Goal: Information Seeking & Learning: Understand process/instructions

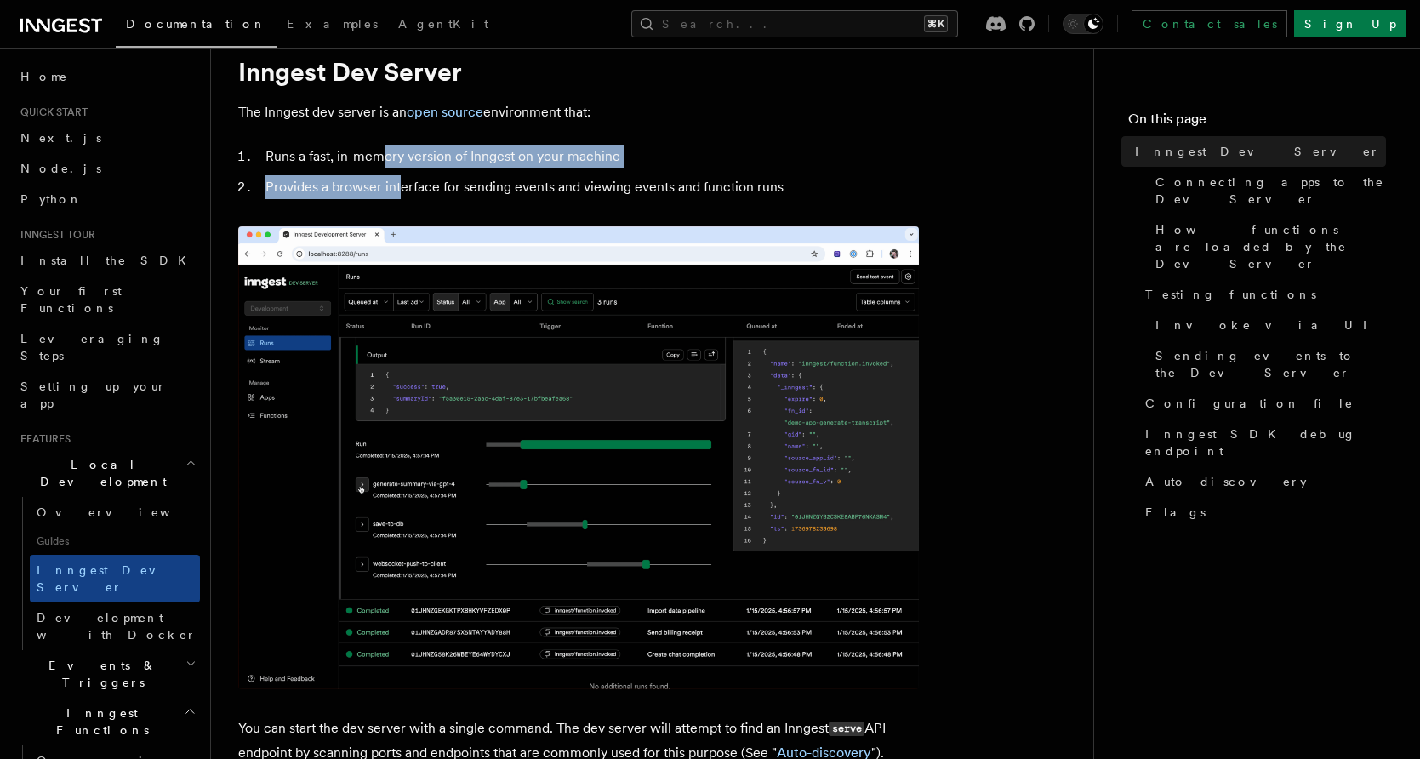
drag, startPoint x: 381, startPoint y: 149, endPoint x: 398, endPoint y: 194, distance: 48.2
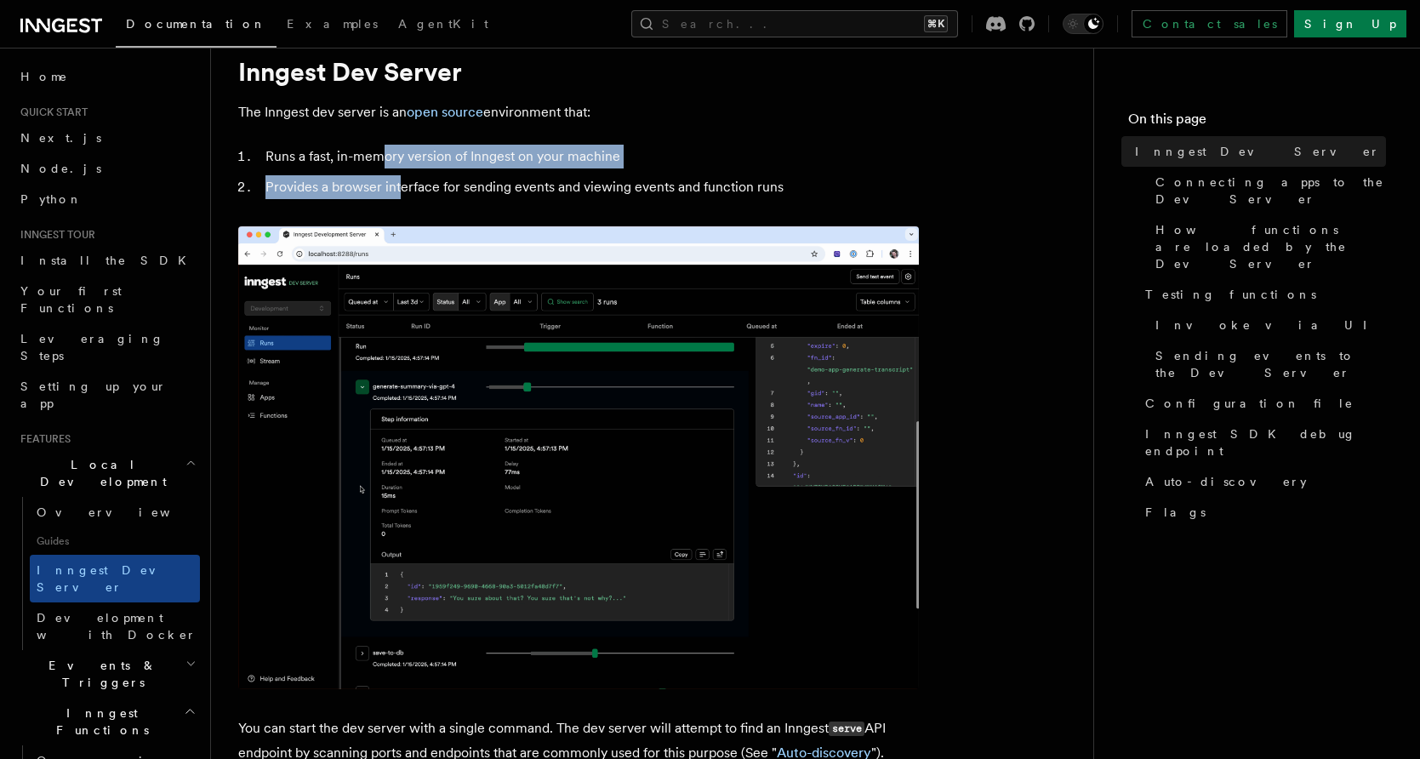
click at [398, 191] on ol "Runs a fast, in-memory version of Inngest on your machine Provides a browser in…" at bounding box center [578, 172] width 680 height 54
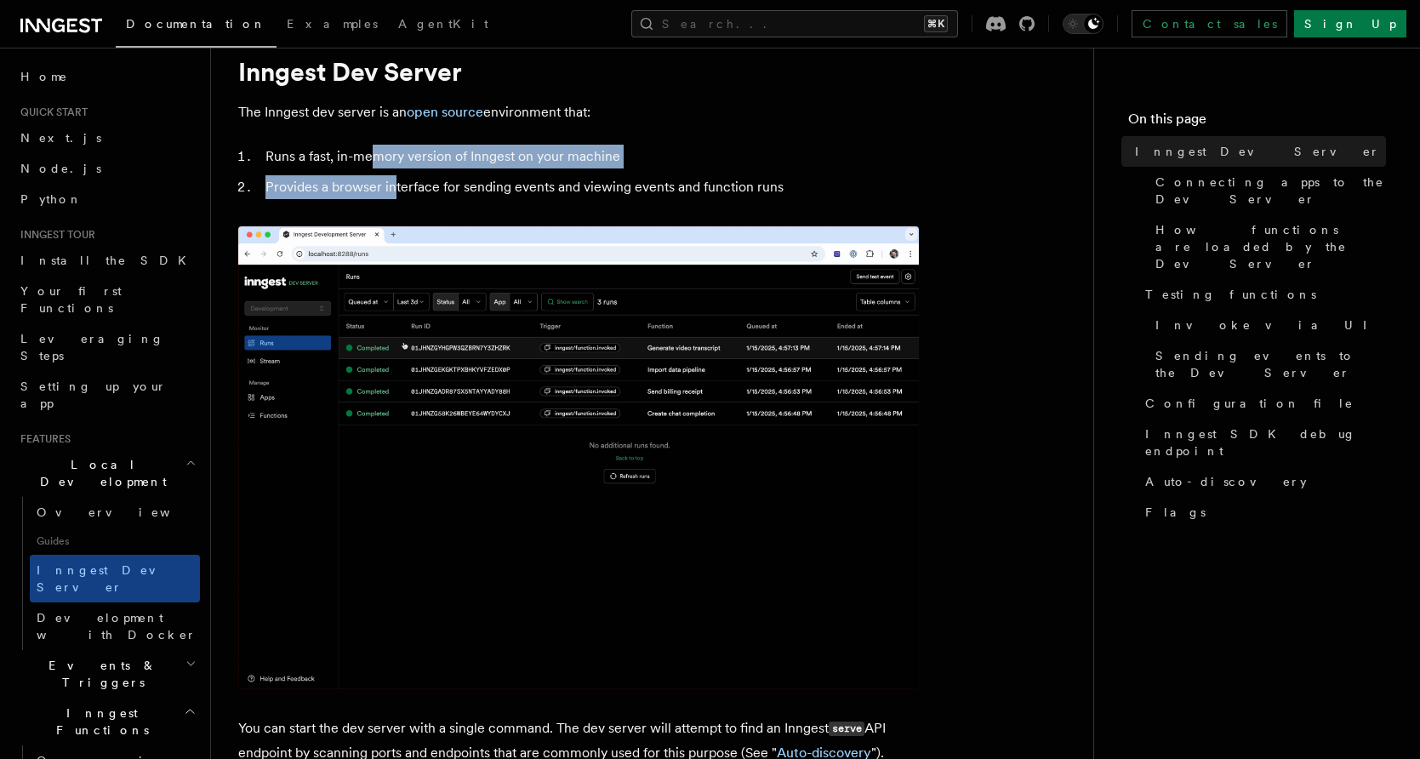
drag, startPoint x: 373, startPoint y: 162, endPoint x: 369, endPoint y: 150, distance: 12.6
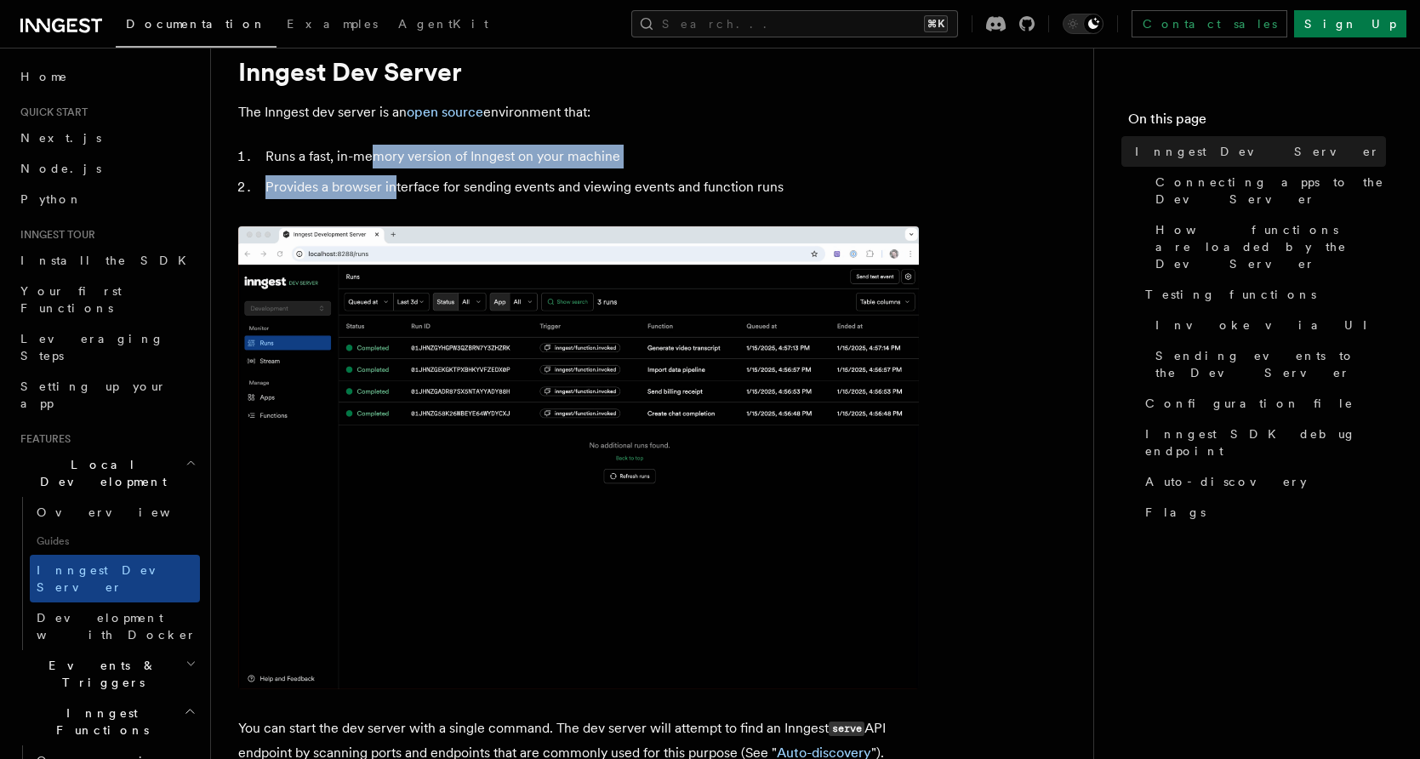
click at [369, 153] on ol "Runs a fast, in-memory version of Inngest on your machine Provides a browser in…" at bounding box center [578, 172] width 680 height 54
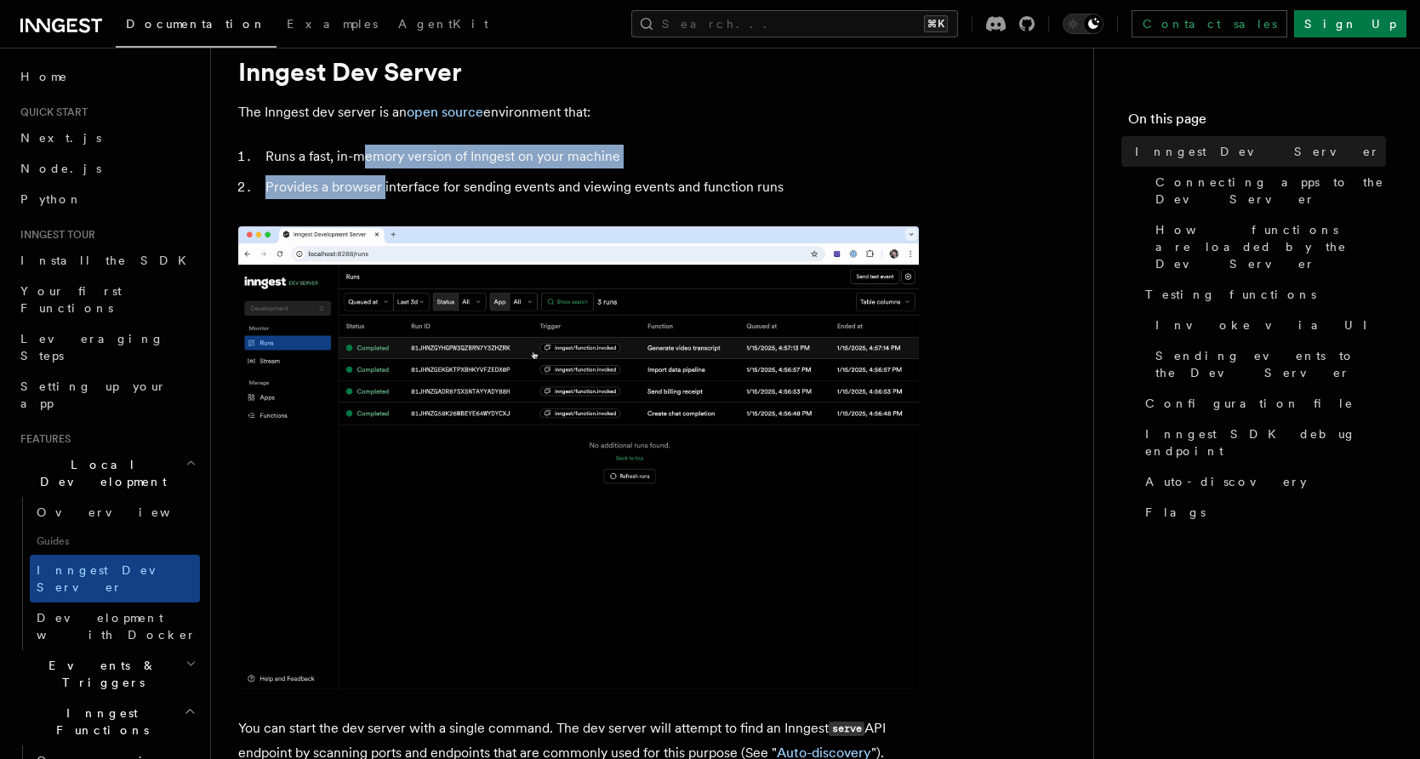
drag, startPoint x: 368, startPoint y: 150, endPoint x: 383, endPoint y: 195, distance: 47.3
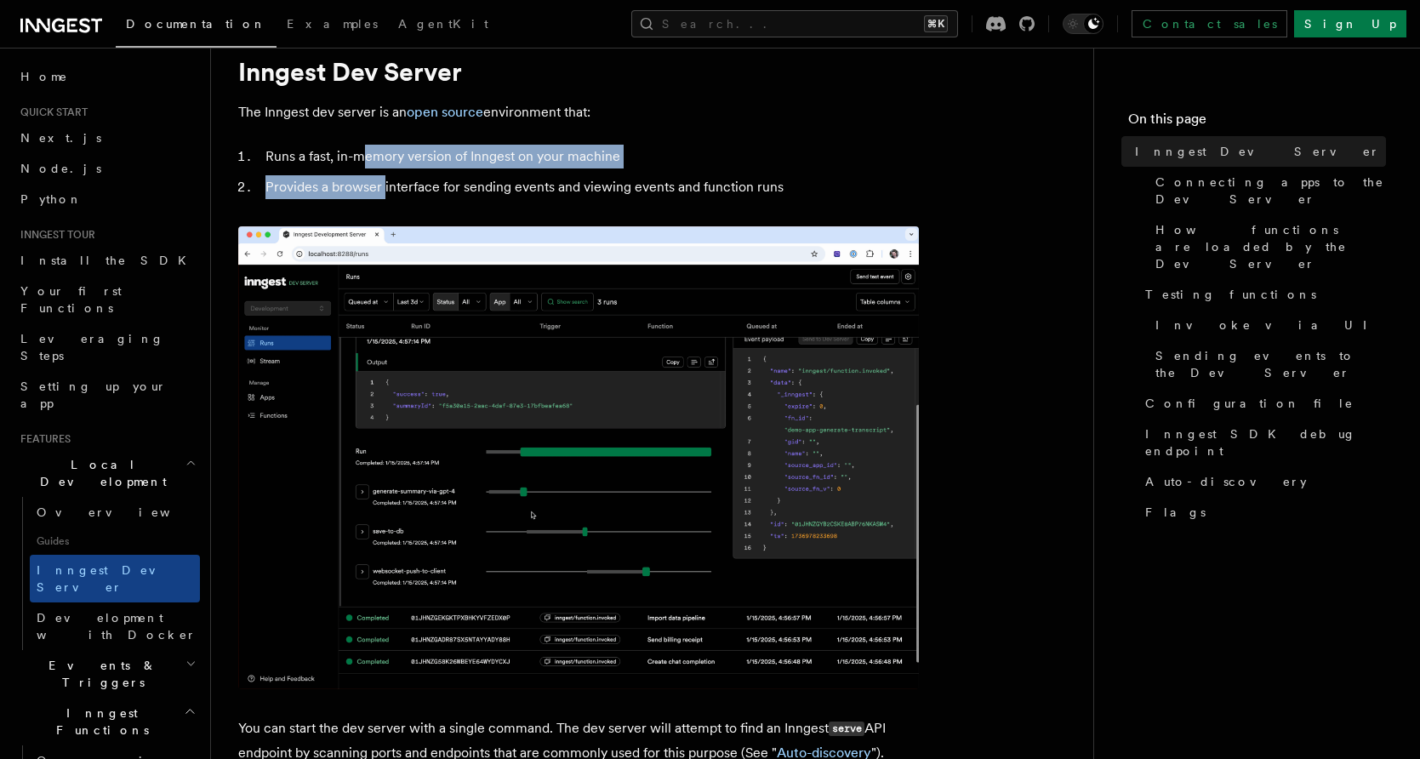
click at [382, 193] on ol "Runs a fast, in-memory version of Inngest on your machine Provides a browser in…" at bounding box center [578, 172] width 680 height 54
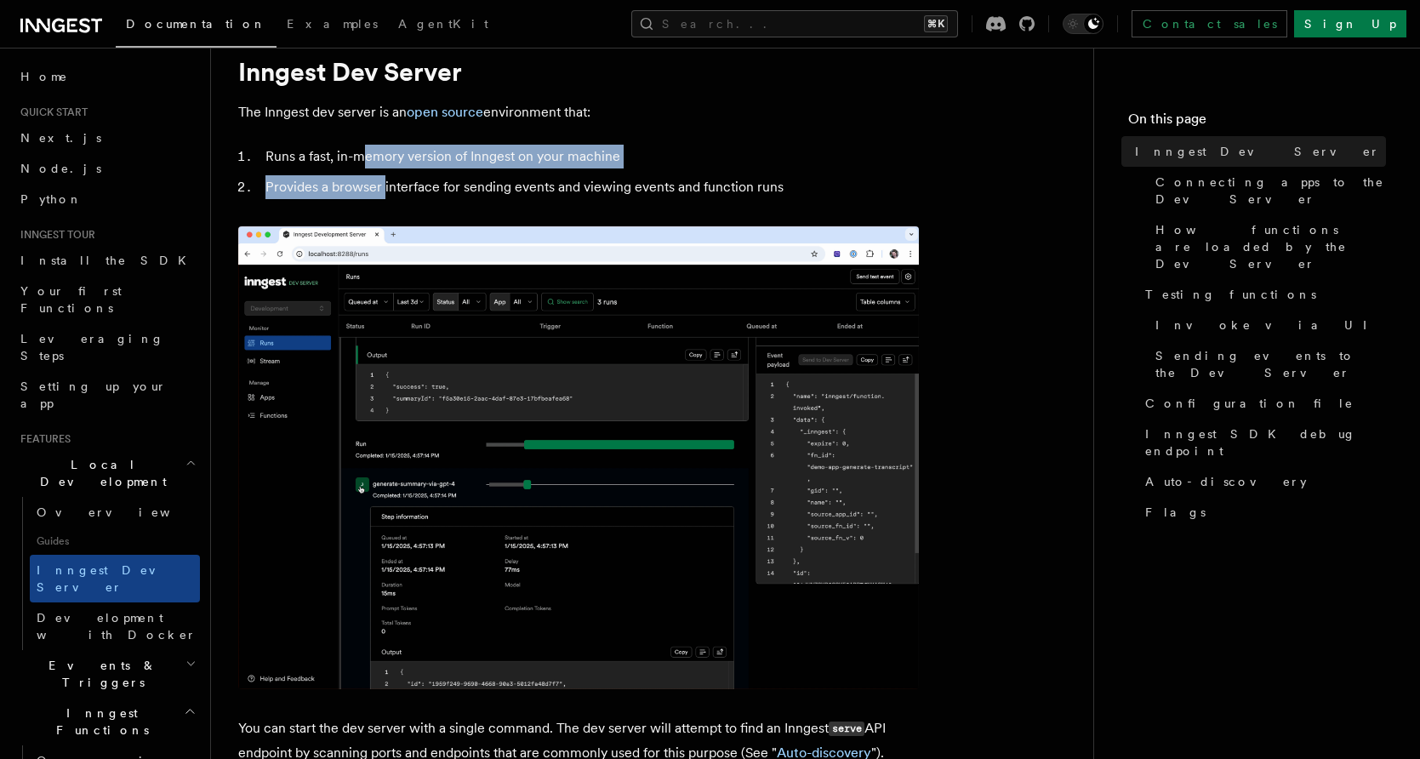
drag, startPoint x: 383, startPoint y: 195, endPoint x: 361, endPoint y: 156, distance: 44.5
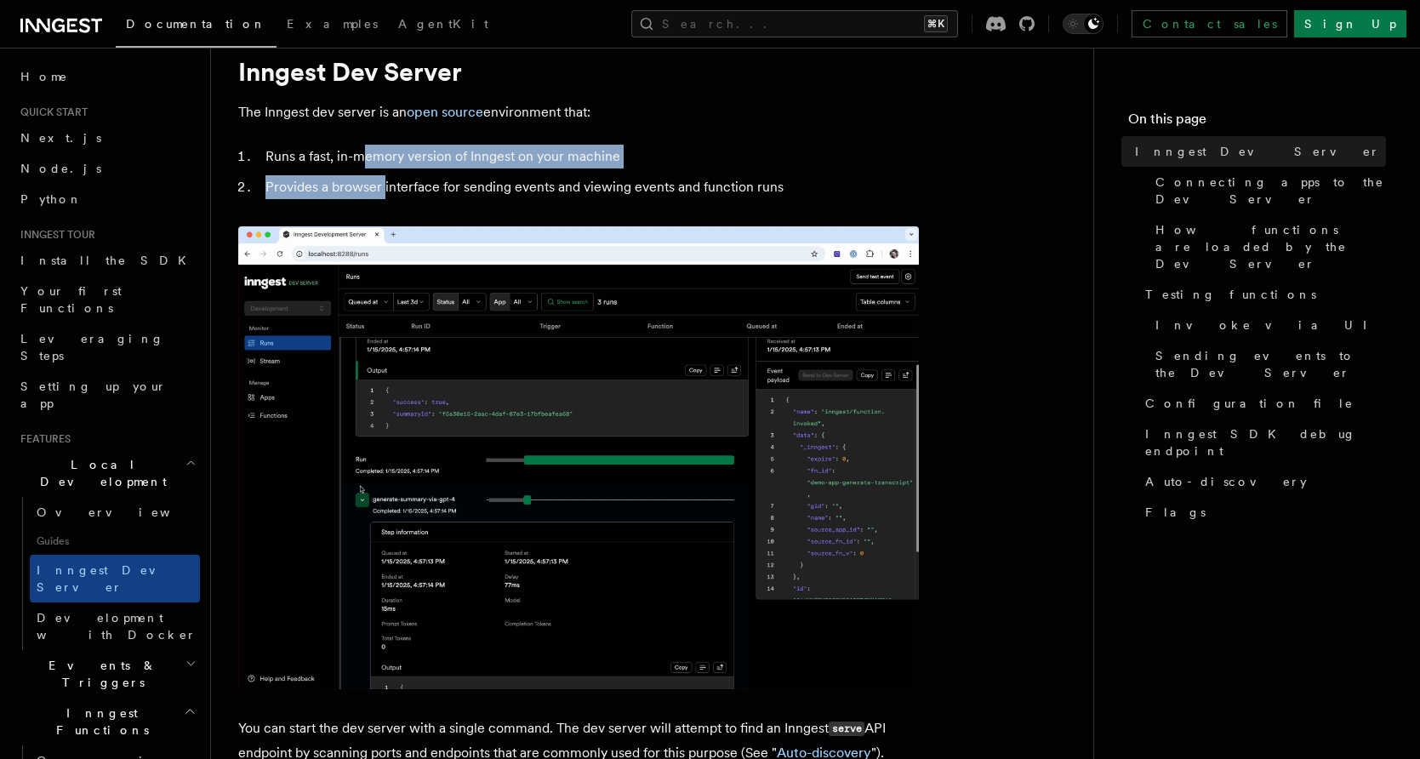
click at [362, 156] on ol "Runs a fast, in-memory version of Inngest on your machine Provides a browser in…" at bounding box center [578, 172] width 680 height 54
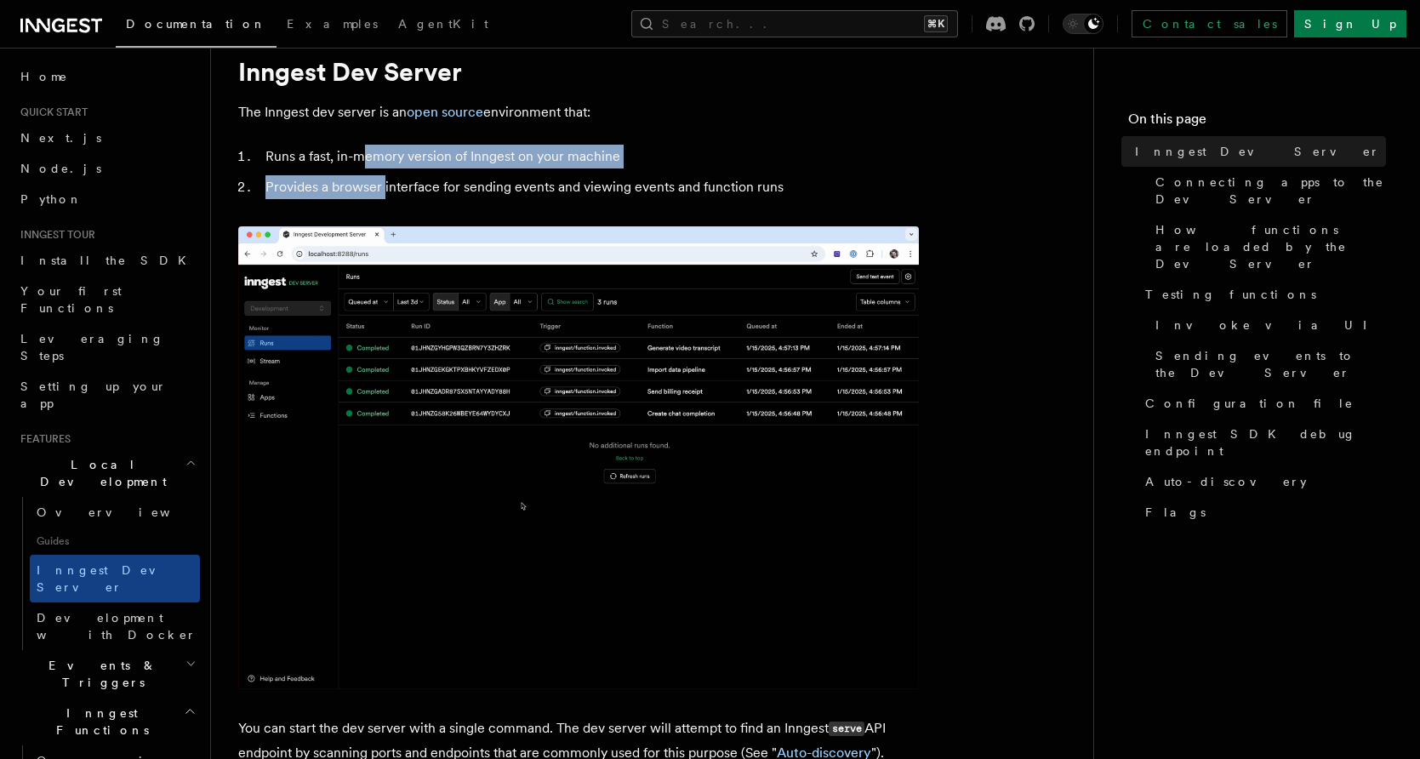
drag, startPoint x: 362, startPoint y: 158, endPoint x: 388, endPoint y: 203, distance: 51.8
click at [384, 194] on ol "Runs a fast, in-memory version of Inngest on your machine Provides a browser in…" at bounding box center [578, 172] width 680 height 54
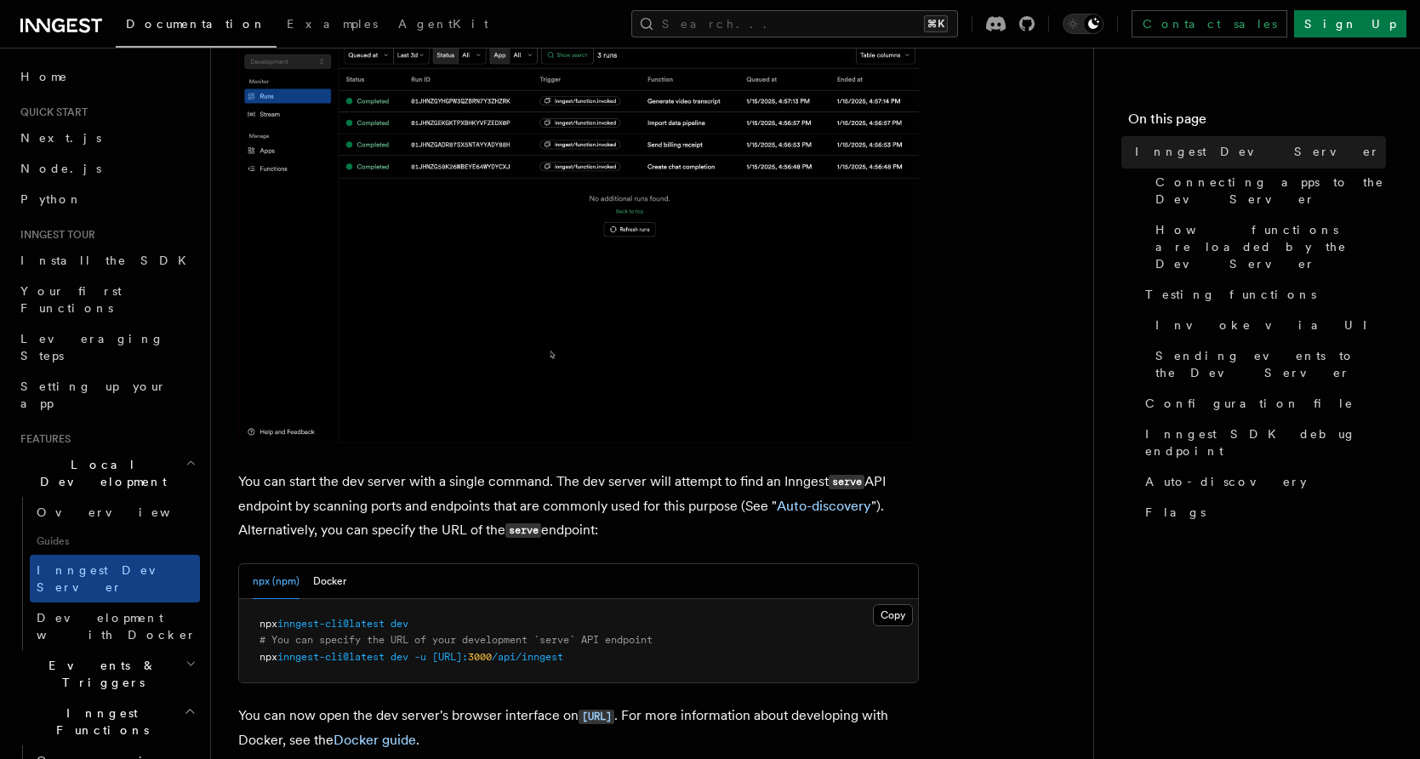
scroll to position [390, 0]
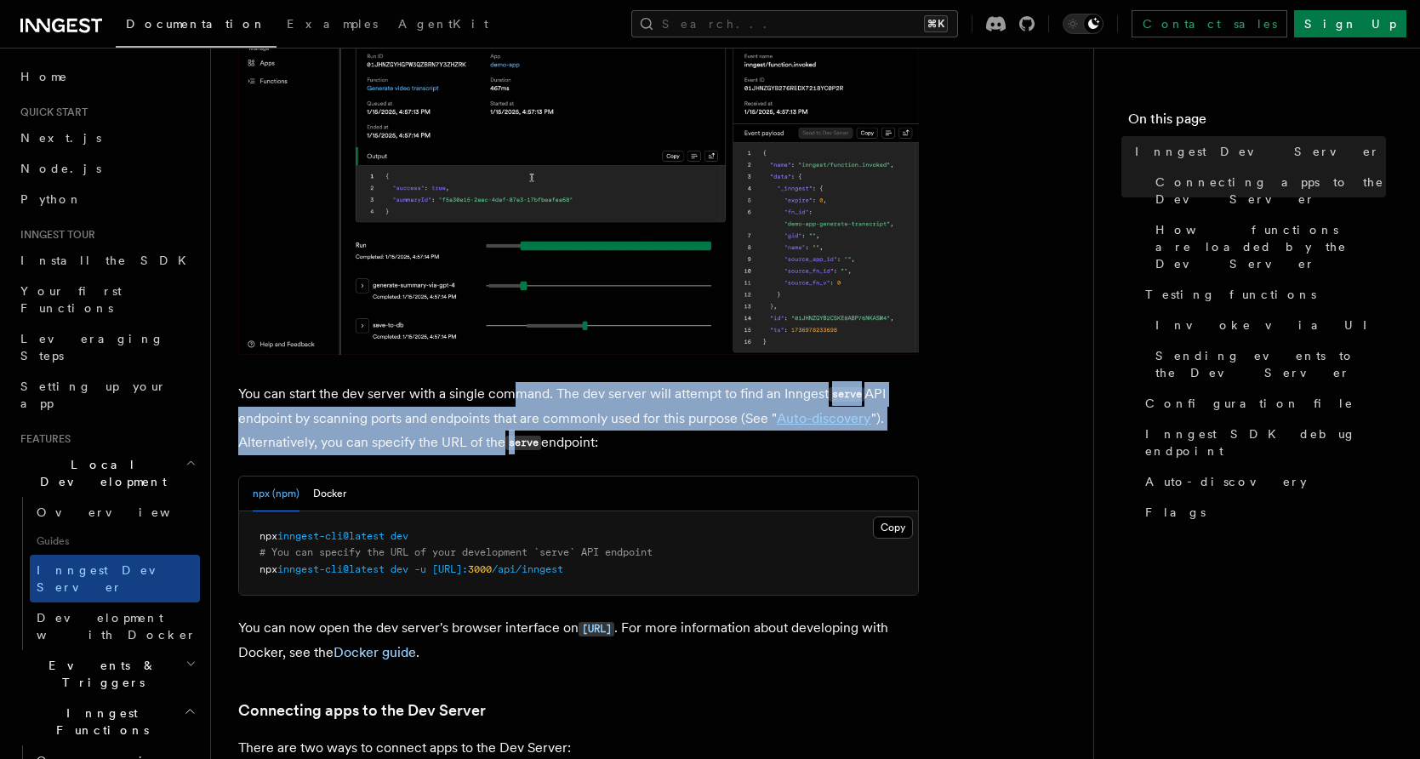
drag, startPoint x: 515, startPoint y: 399, endPoint x: 511, endPoint y: 449, distance: 50.3
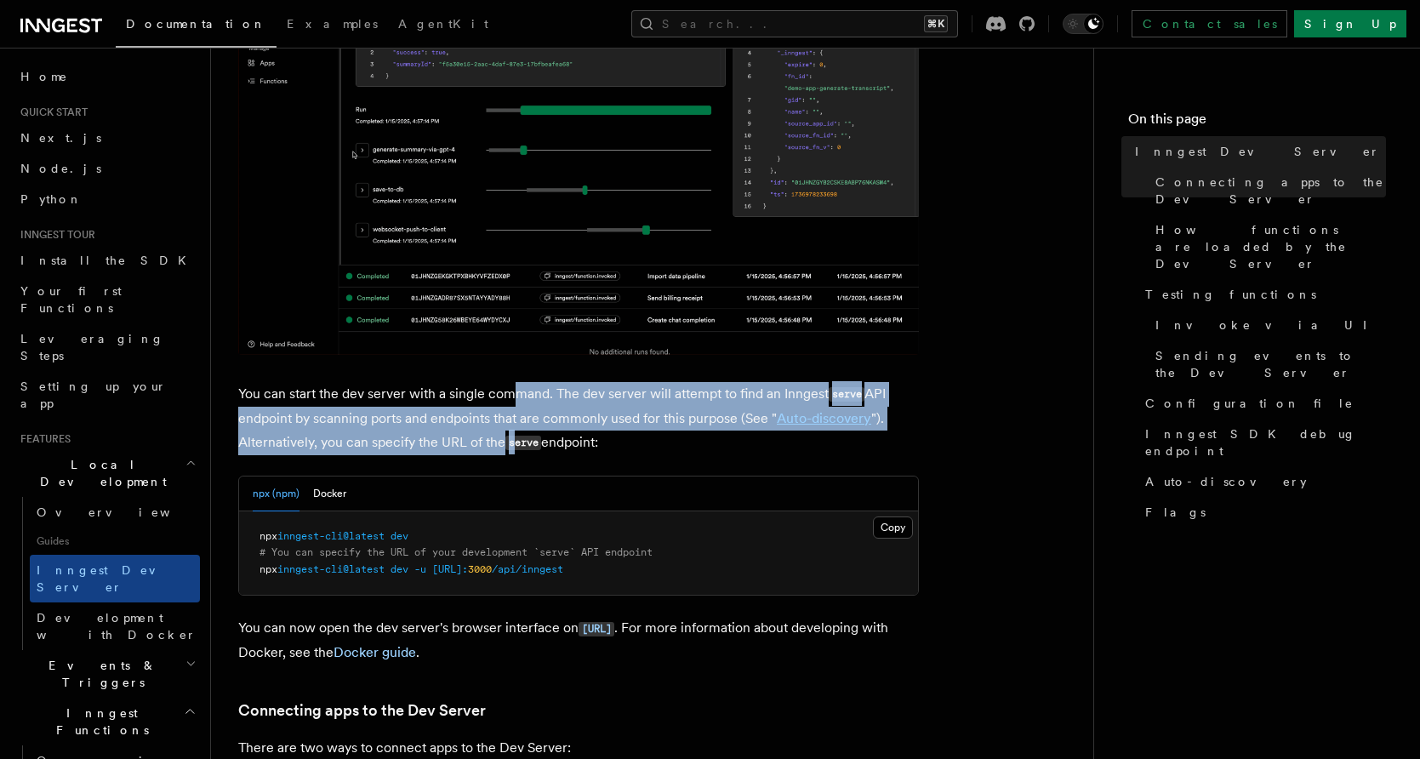
click at [516, 444] on p "You can start the dev server with a single command. The dev server will attempt…" at bounding box center [578, 418] width 680 height 73
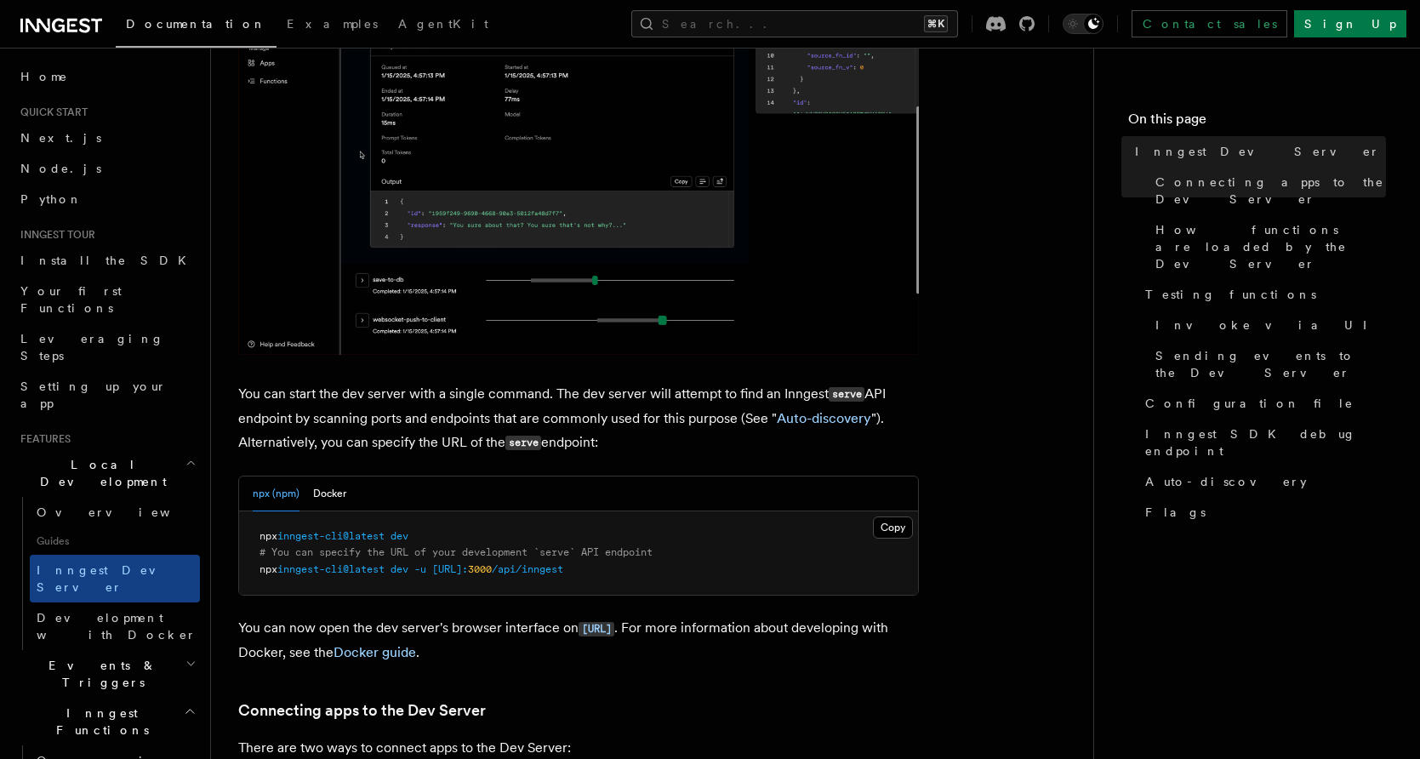
drag, startPoint x: 497, startPoint y: 443, endPoint x: 463, endPoint y: 394, distance: 59.9
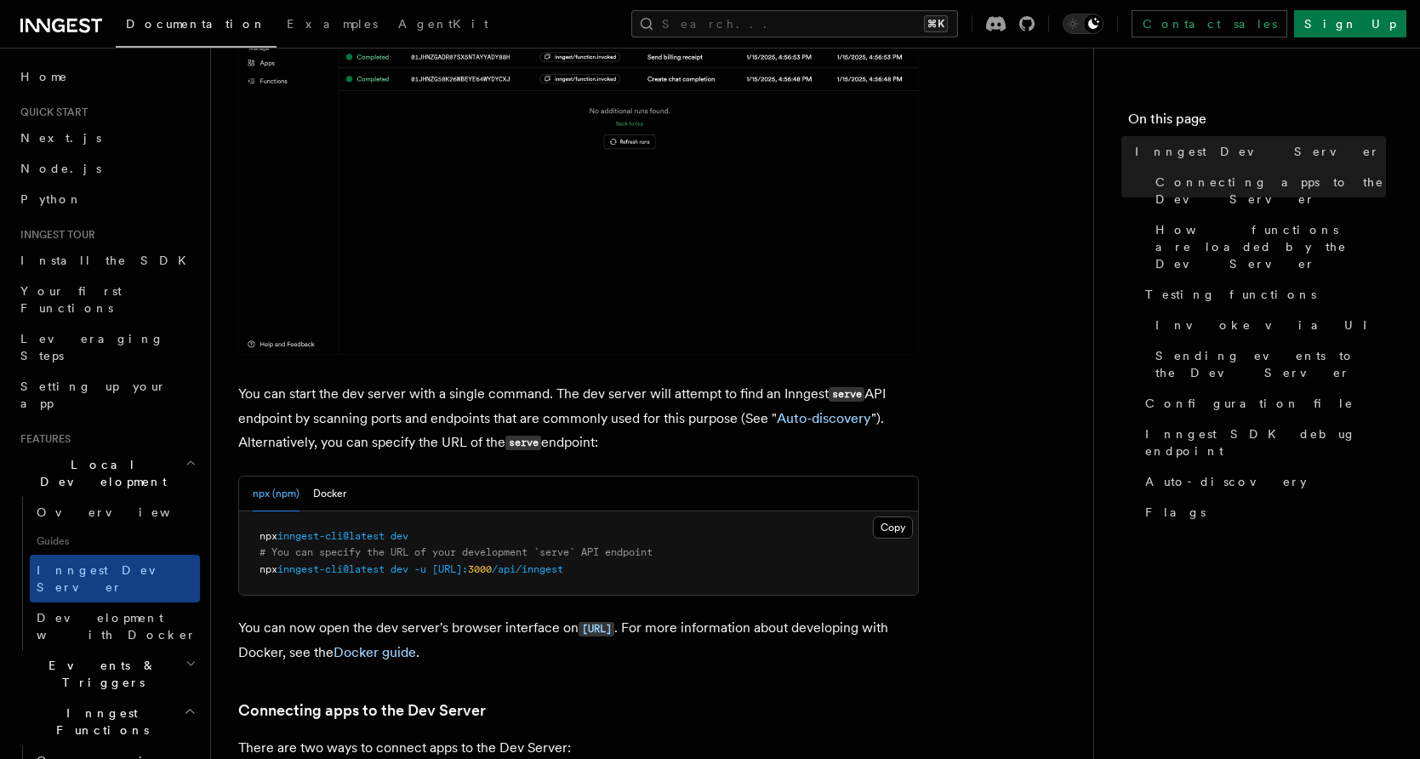
click at [463, 394] on p "You can start the dev server with a single command. The dev server will attempt…" at bounding box center [578, 418] width 680 height 73
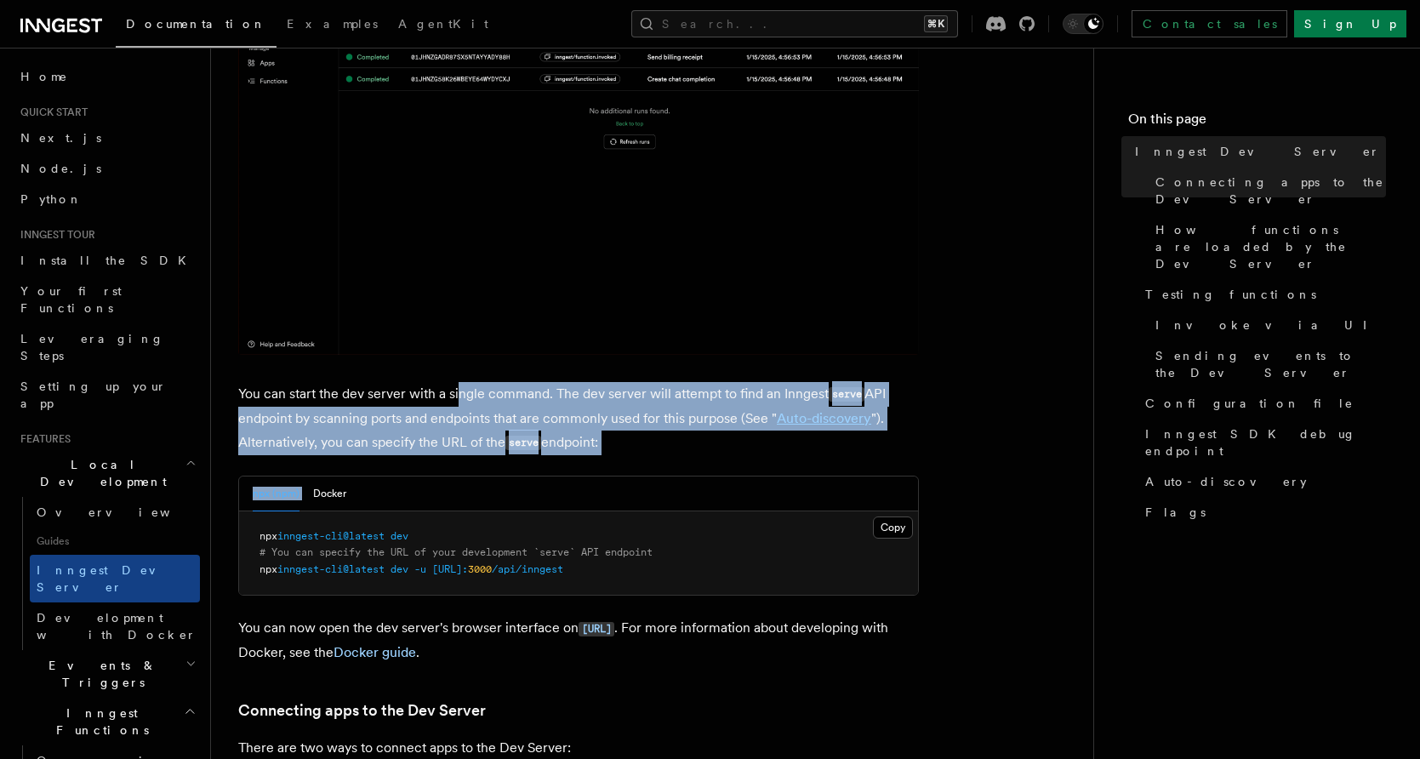
drag, startPoint x: 459, startPoint y: 394, endPoint x: 465, endPoint y: 460, distance: 66.6
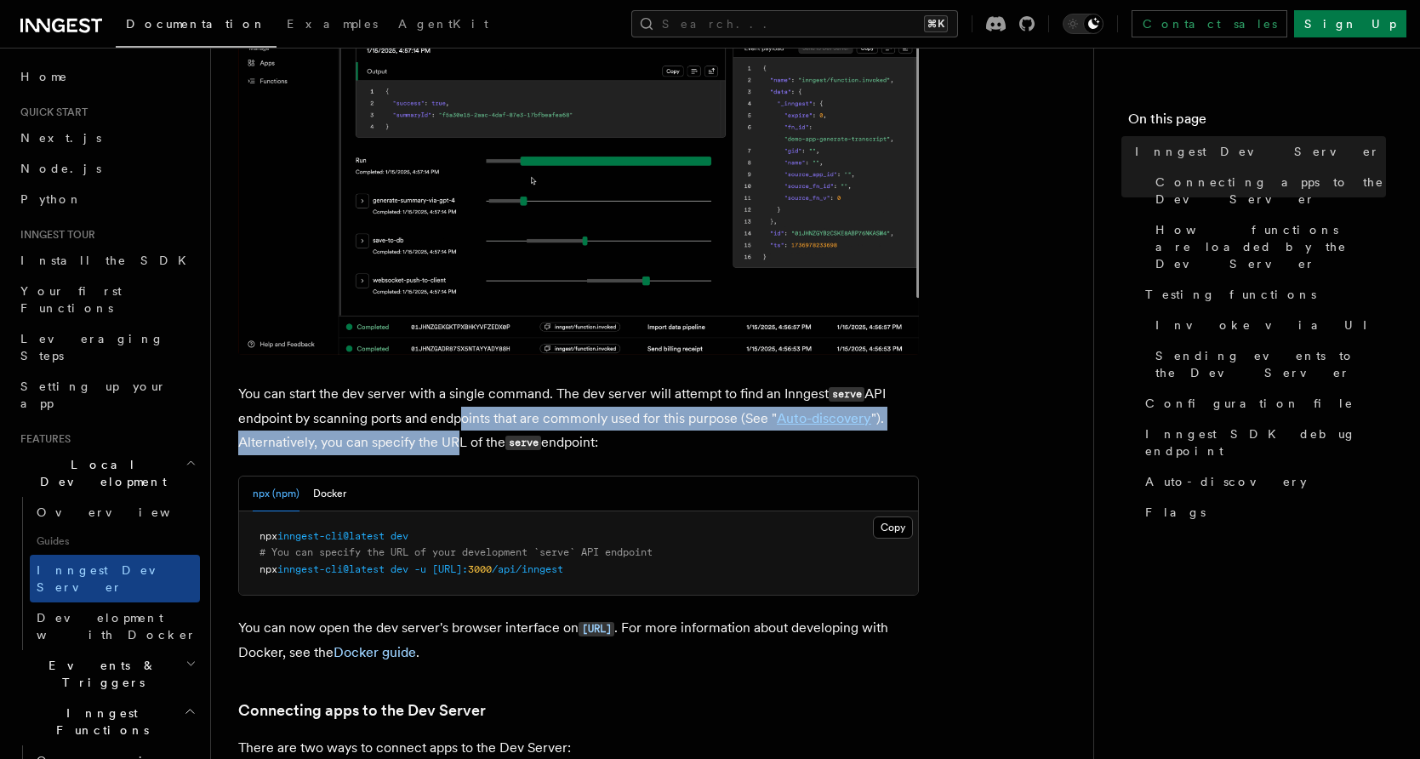
drag, startPoint x: 458, startPoint y: 450, endPoint x: 467, endPoint y: 412, distance: 39.4
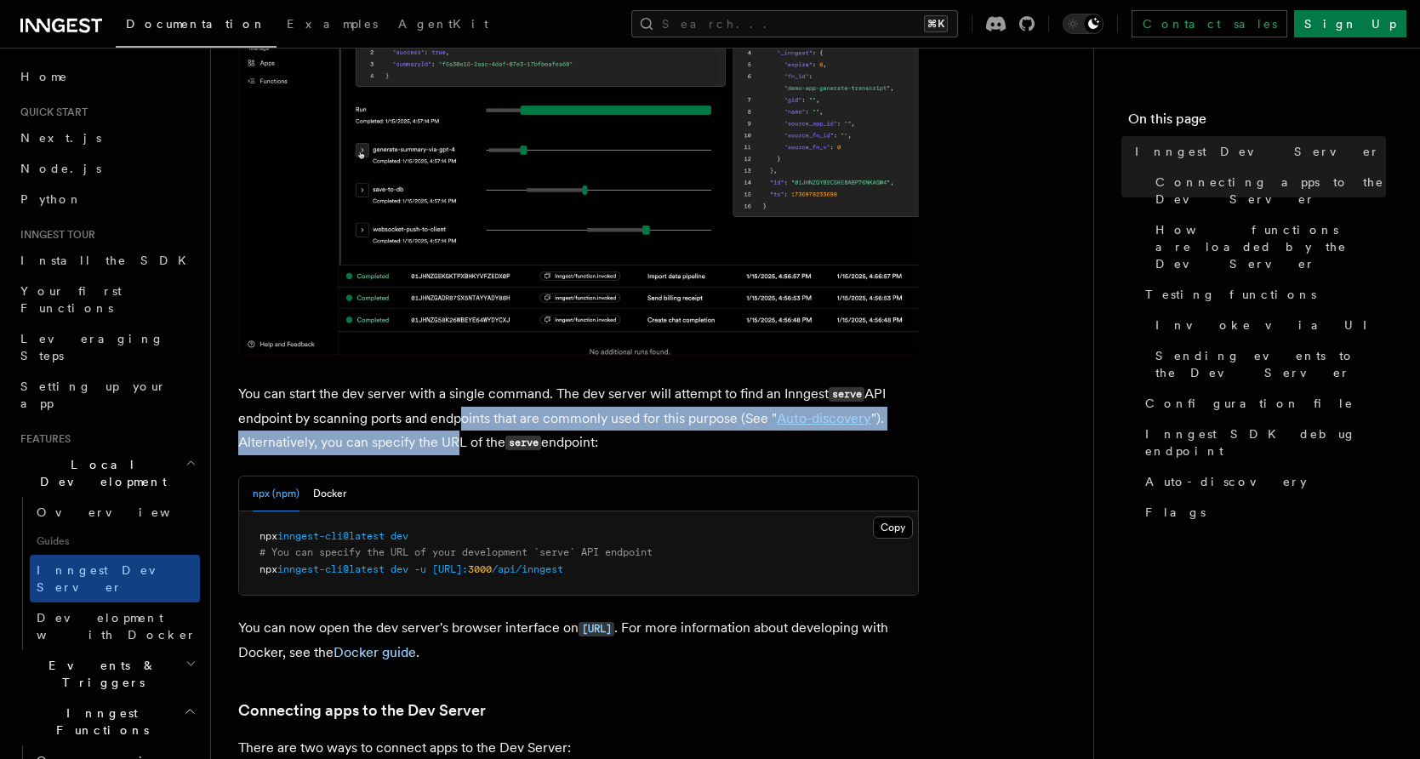
click at [453, 424] on p "You can start the dev server with a single command. The dev server will attempt…" at bounding box center [578, 418] width 680 height 73
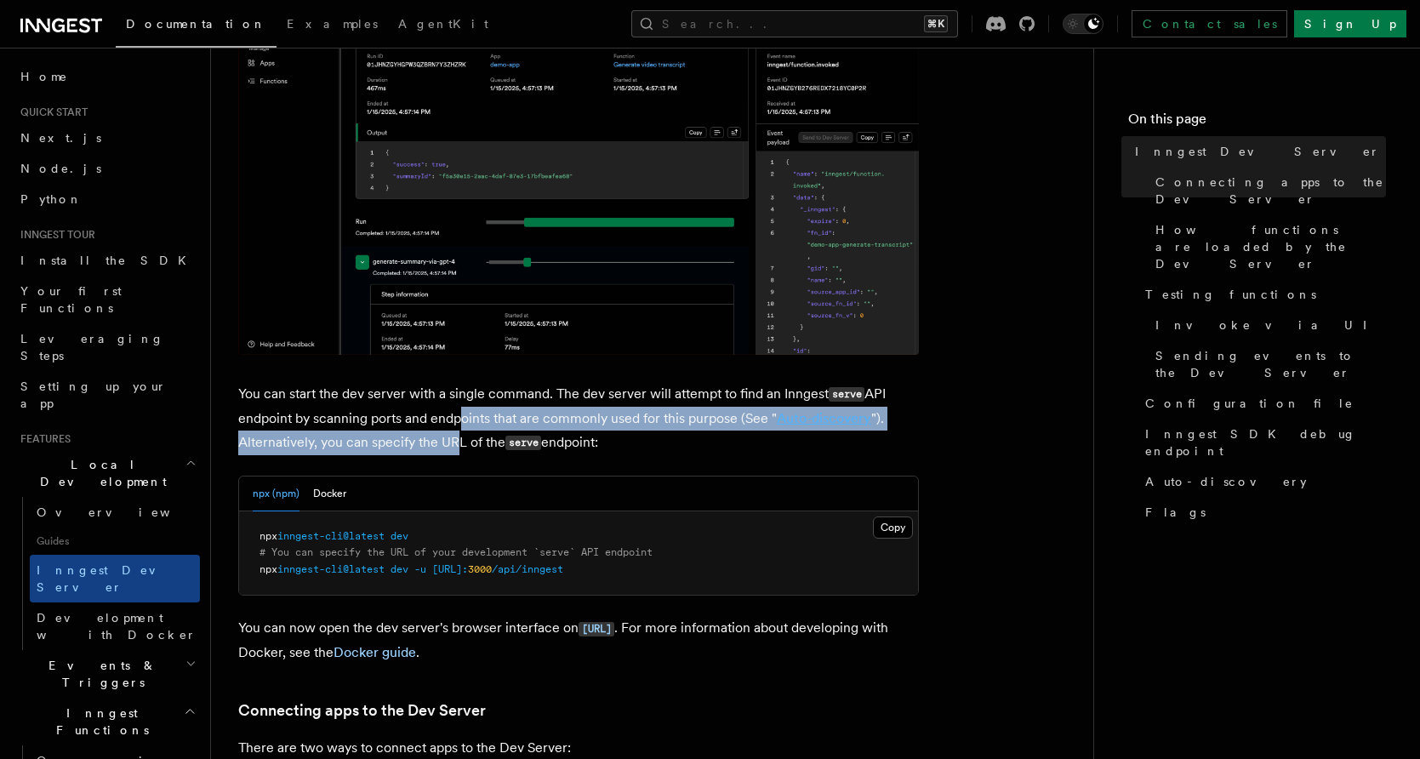
click at [822, 418] on link "Auto-discovery" at bounding box center [824, 418] width 94 height 16
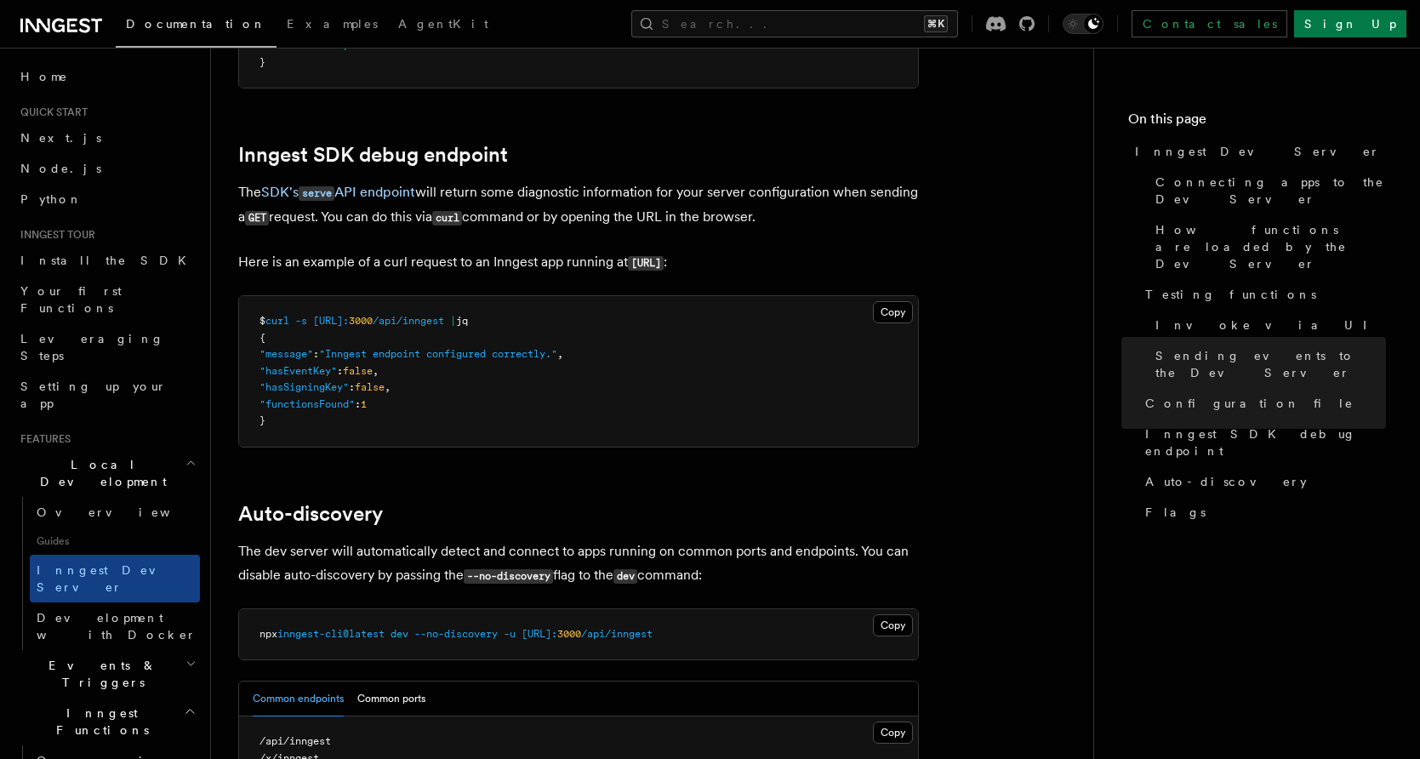
scroll to position [4379, 0]
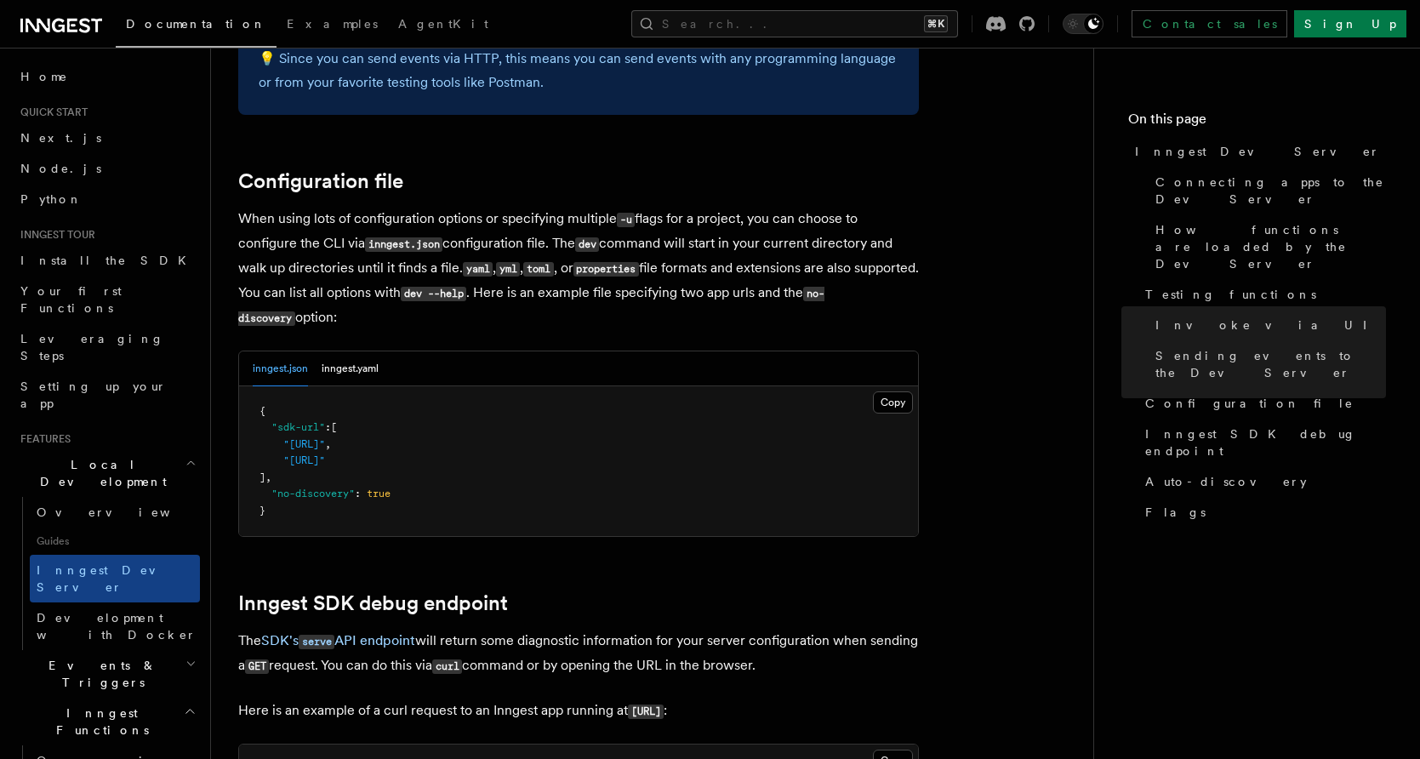
click at [373, 262] on p "When using lots of configuration options or specifying multiple -u flags for a …" at bounding box center [578, 268] width 680 height 123
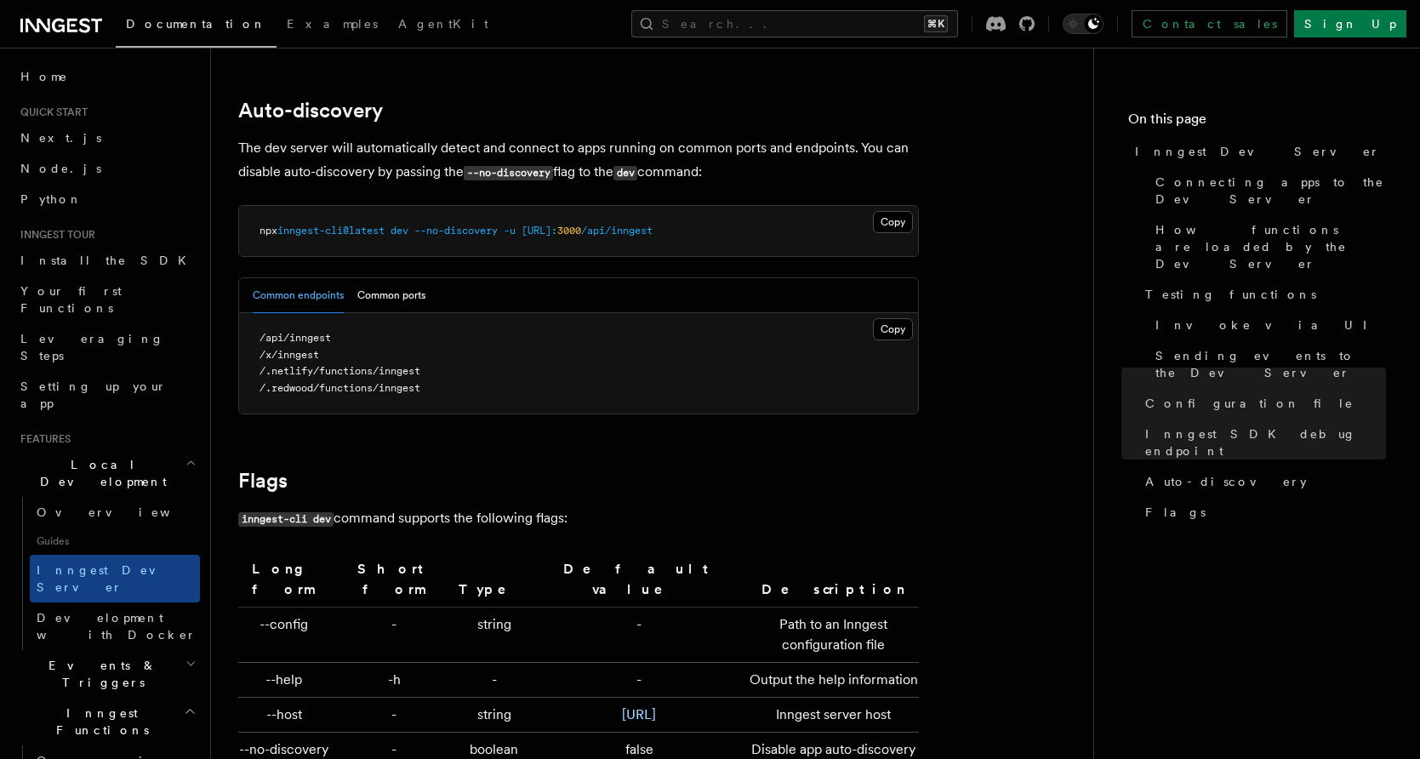
scroll to position [5233, 0]
click at [383, 276] on button "Common ports" at bounding box center [391, 293] width 68 height 35
click at [373, 281] on button "Common ports" at bounding box center [391, 293] width 68 height 35
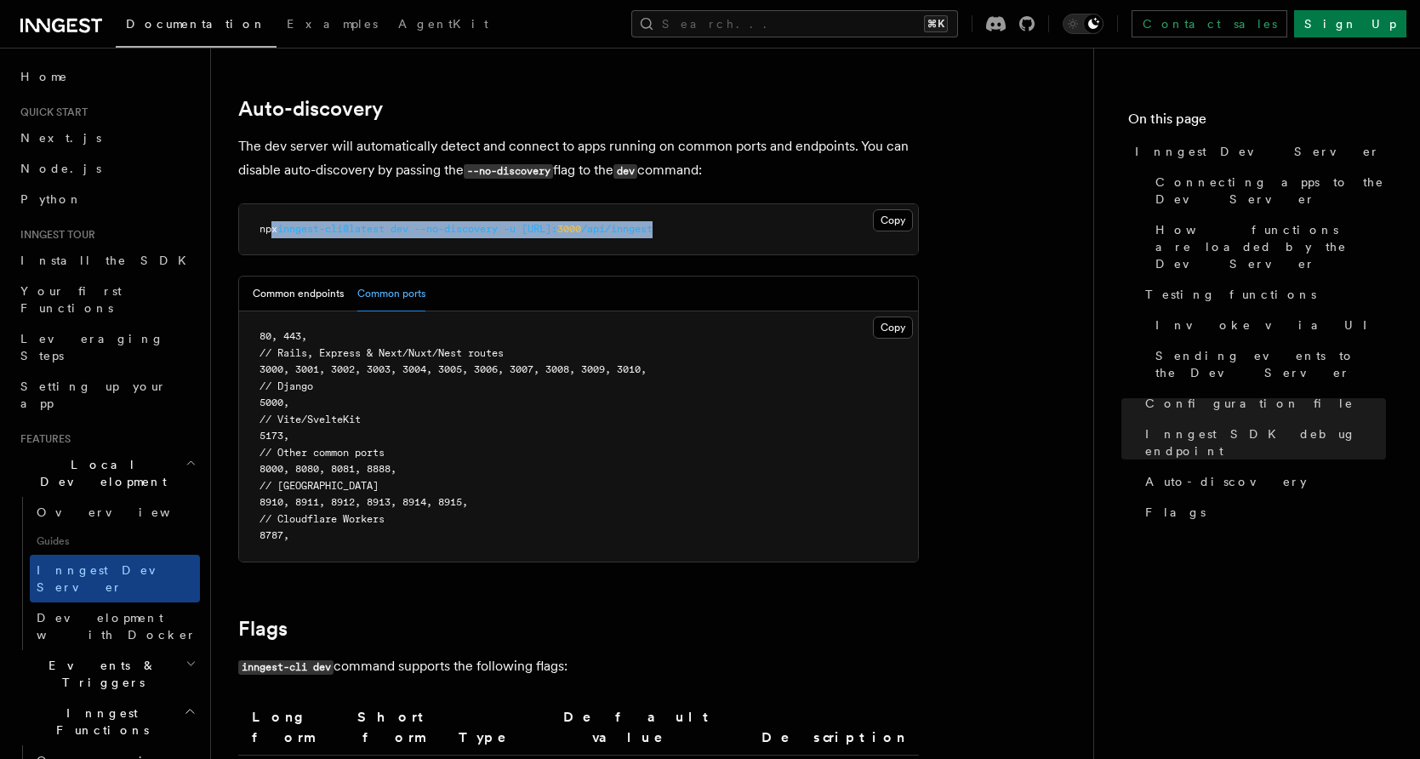
drag, startPoint x: 399, startPoint y: 233, endPoint x: 270, endPoint y: 208, distance: 130.9
click at [270, 208] on pre "npx inngest-cli@latest dev --no-discovery -u [URL]: 3000 /api/inngest" at bounding box center [578, 229] width 679 height 51
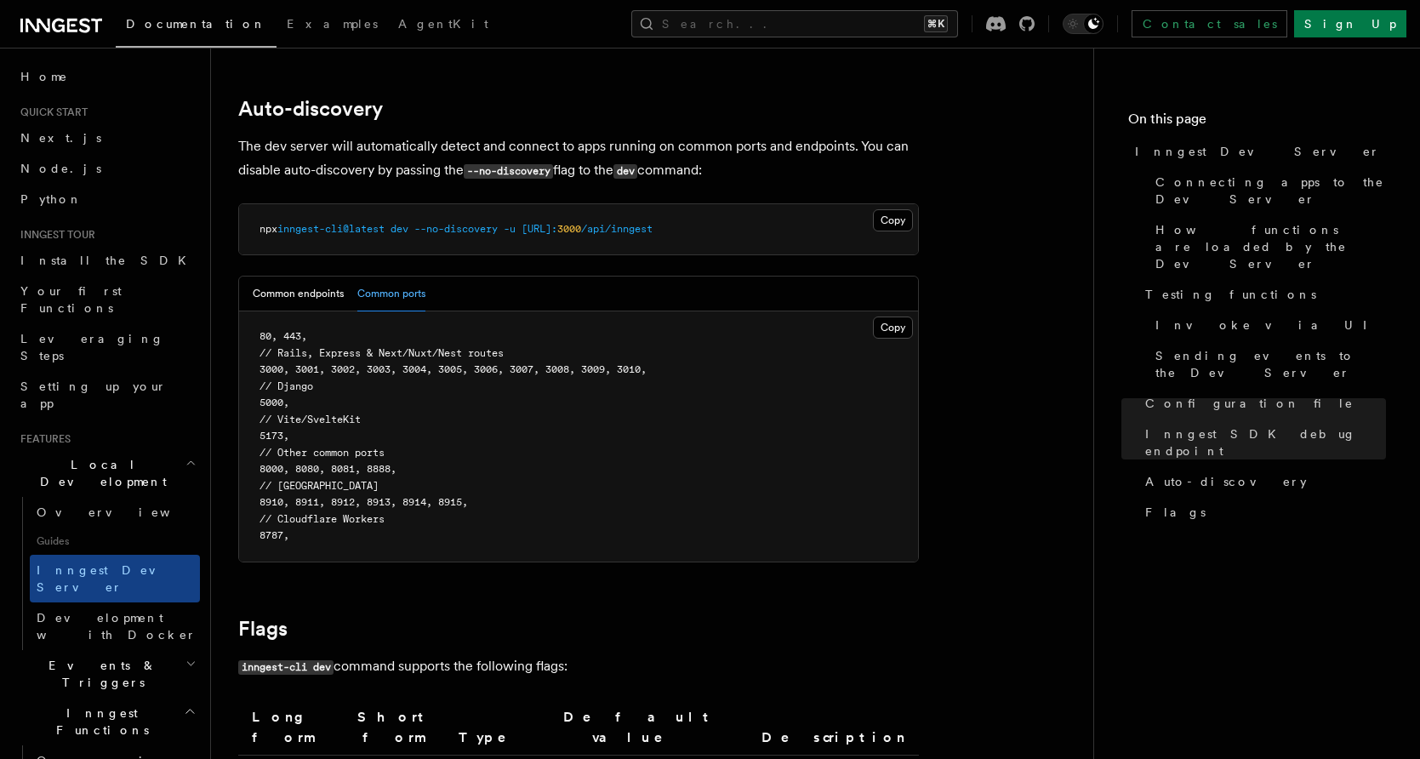
click at [265, 223] on span "npx" at bounding box center [268, 229] width 18 height 12
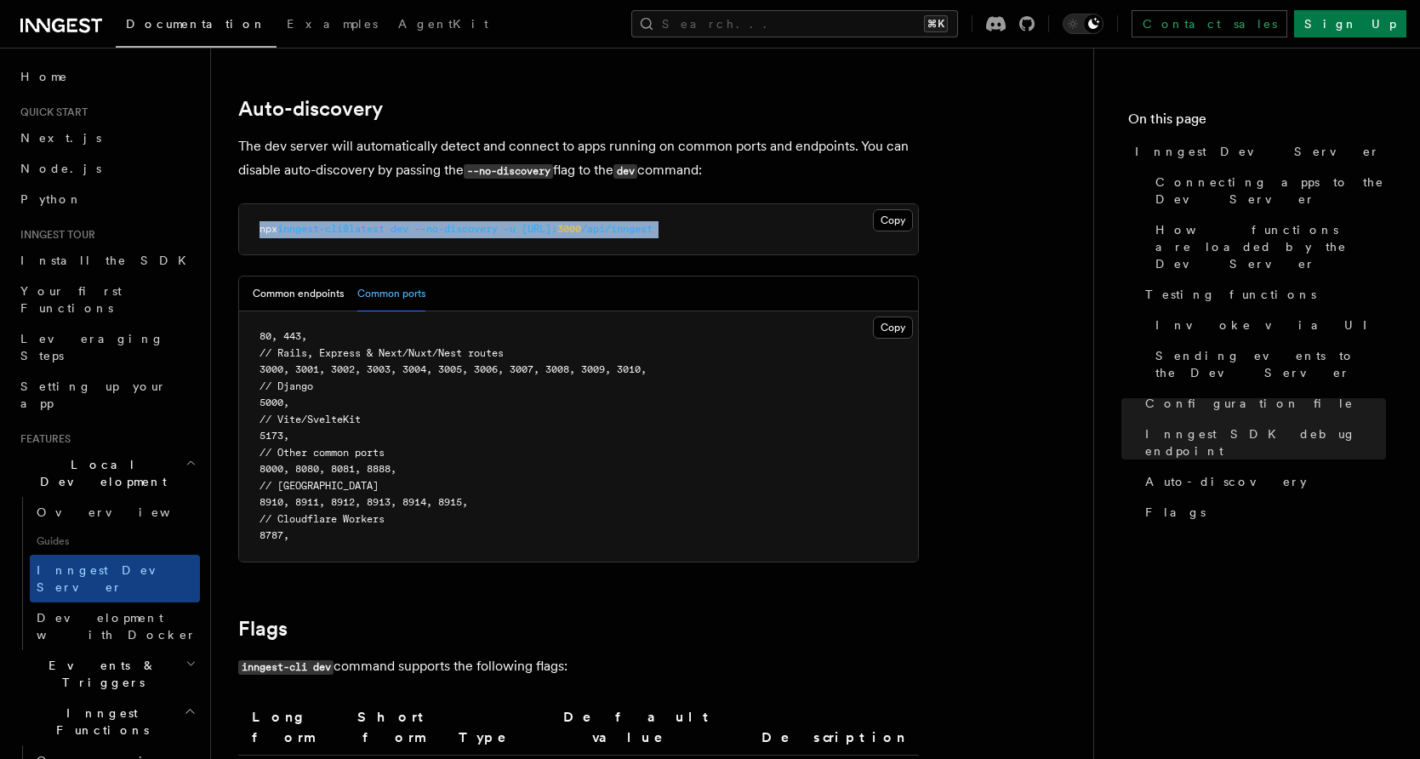
drag, startPoint x: 265, startPoint y: 210, endPoint x: 766, endPoint y: 222, distance: 501.1
click at [766, 222] on pre "npx inngest-cli@latest dev --no-discovery -u [URL]: 3000 /api/inngest" at bounding box center [578, 229] width 679 height 51
drag, startPoint x: 766, startPoint y: 222, endPoint x: 265, endPoint y: 211, distance: 501.9
click at [265, 211] on pre "npx inngest-cli@latest dev --no-discovery -u [URL]: 3000 /api/inngest" at bounding box center [578, 229] width 679 height 51
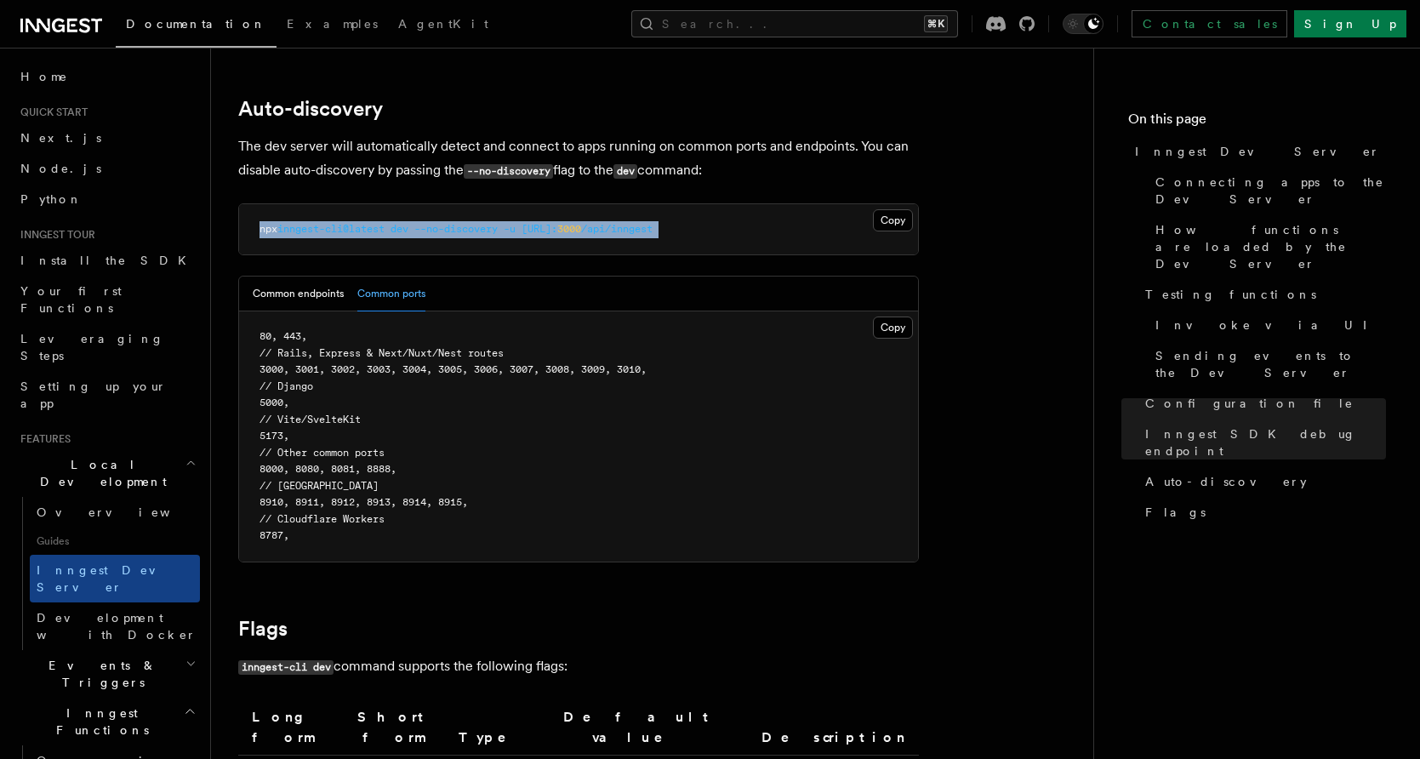
click at [265, 223] on span "npx" at bounding box center [268, 229] width 18 height 12
drag, startPoint x: 265, startPoint y: 211, endPoint x: 756, endPoint y: 220, distance: 491.7
click at [720, 227] on pre "npx inngest-cli@latest dev --no-discovery -u [URL]: 3000 /api/inngest" at bounding box center [578, 229] width 679 height 51
click at [756, 219] on pre "npx inngest-cli@latest dev --no-discovery -u [URL]: 3000 /api/inngest" at bounding box center [578, 229] width 679 height 51
drag, startPoint x: 756, startPoint y: 219, endPoint x: 262, endPoint y: 208, distance: 494.3
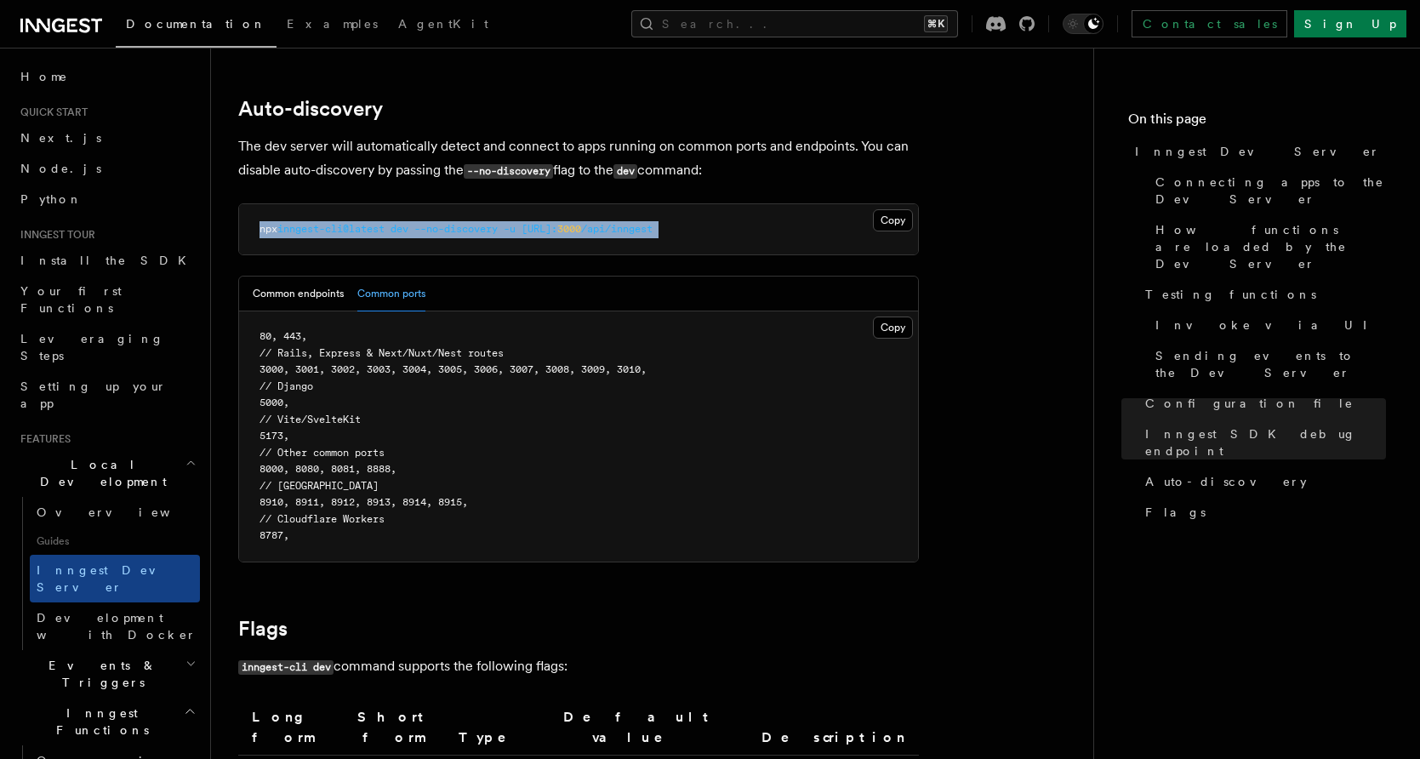
click at [262, 208] on pre "npx inngest-cli@latest dev --no-discovery -u [URL]: 3000 /api/inngest" at bounding box center [578, 229] width 679 height 51
drag, startPoint x: 262, startPoint y: 208, endPoint x: 709, endPoint y: 220, distance: 447.6
click at [709, 221] on pre "npx inngest-cli@latest dev --no-discovery -u [URL]: 3000 /api/inngest" at bounding box center [578, 229] width 679 height 51
click at [652, 223] on span "/api/inngest" at bounding box center [616, 229] width 71 height 12
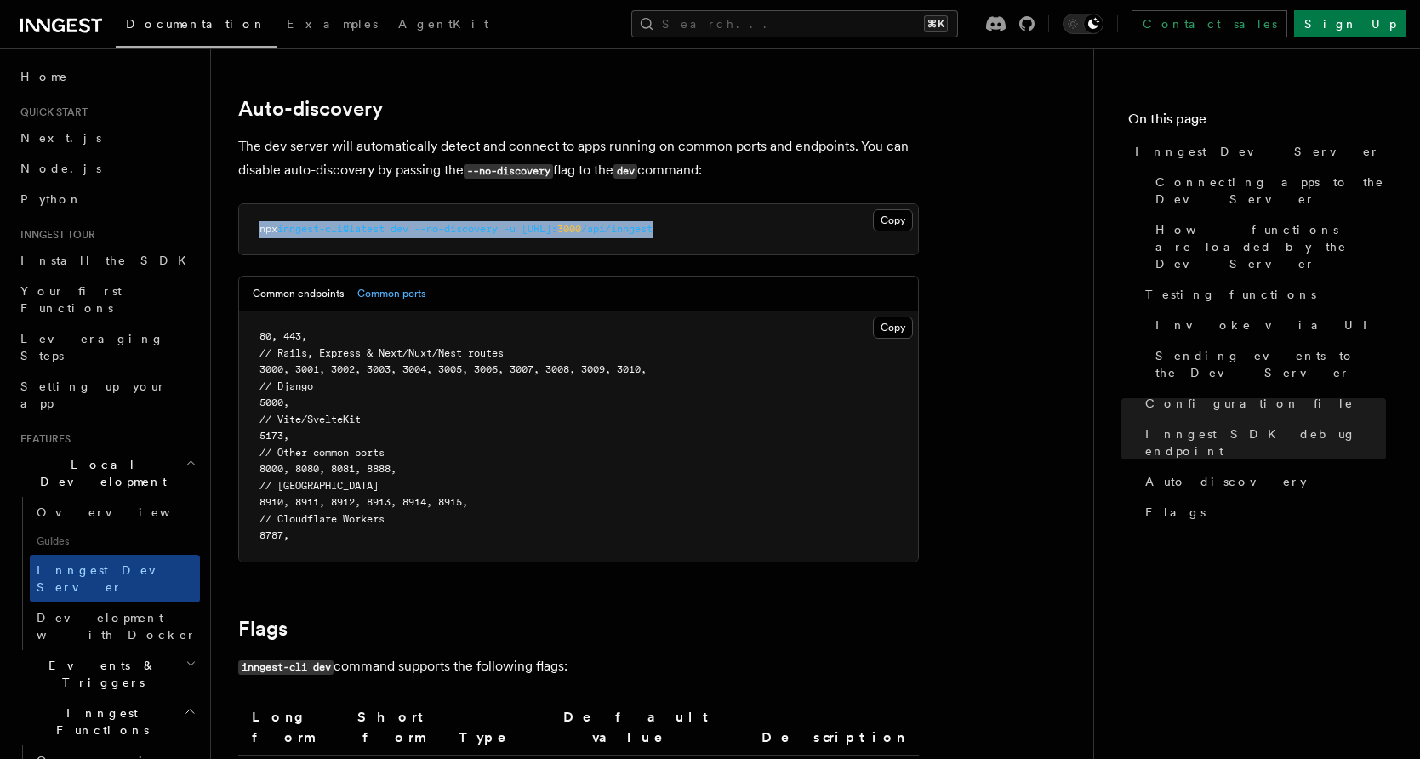
drag, startPoint x: 715, startPoint y: 219, endPoint x: 267, endPoint y: 212, distance: 448.3
click at [267, 223] on span "npx inngest-cli@latest dev --no-discovery -u [URL]: 3000 /api/inngest" at bounding box center [455, 229] width 393 height 12
click at [267, 223] on span "npx" at bounding box center [268, 229] width 18 height 12
drag, startPoint x: 267, startPoint y: 212, endPoint x: 705, endPoint y: 212, distance: 438.0
click at [652, 223] on span "npx inngest-cli@latest dev --no-discovery -u [URL]: 3000 /api/inngest" at bounding box center [455, 229] width 393 height 12
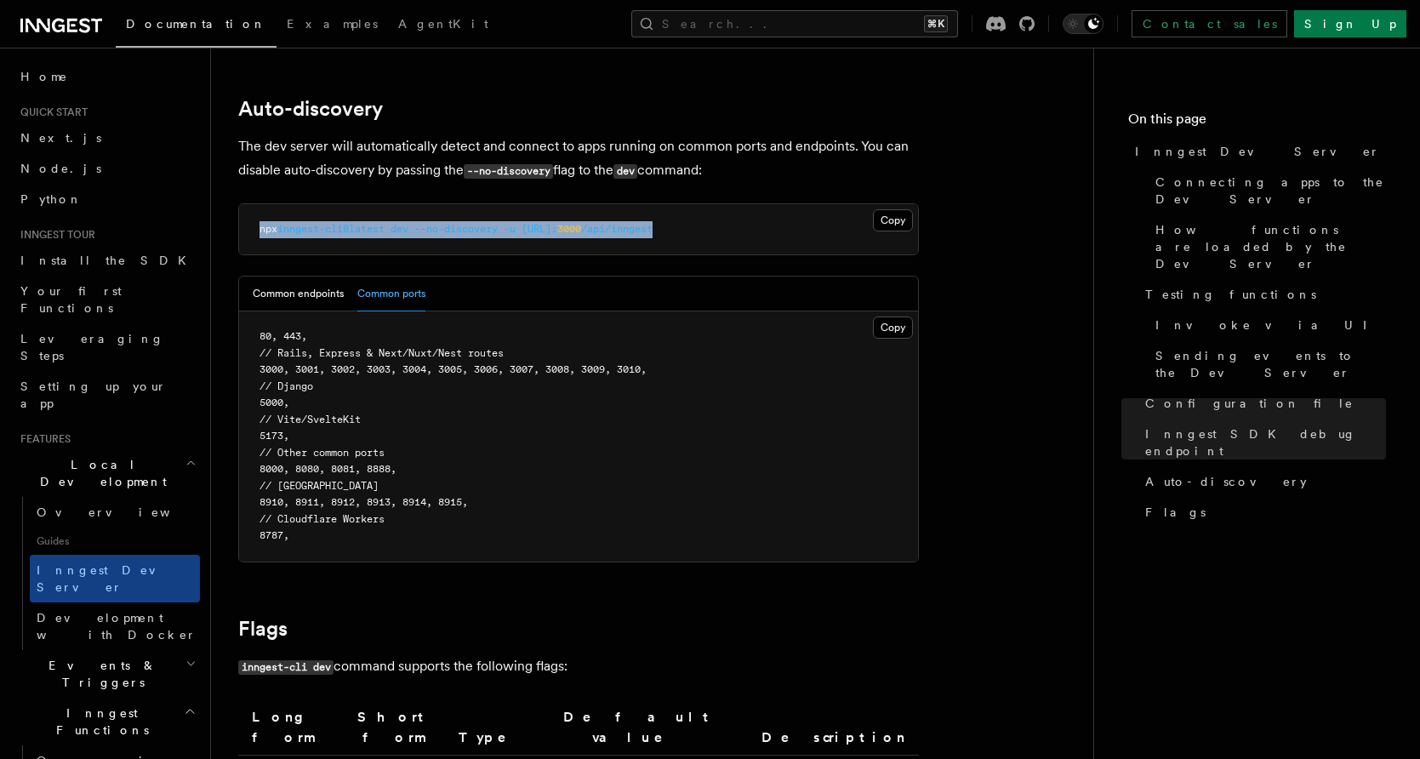
click at [652, 223] on span "/api/inngest" at bounding box center [616, 229] width 71 height 12
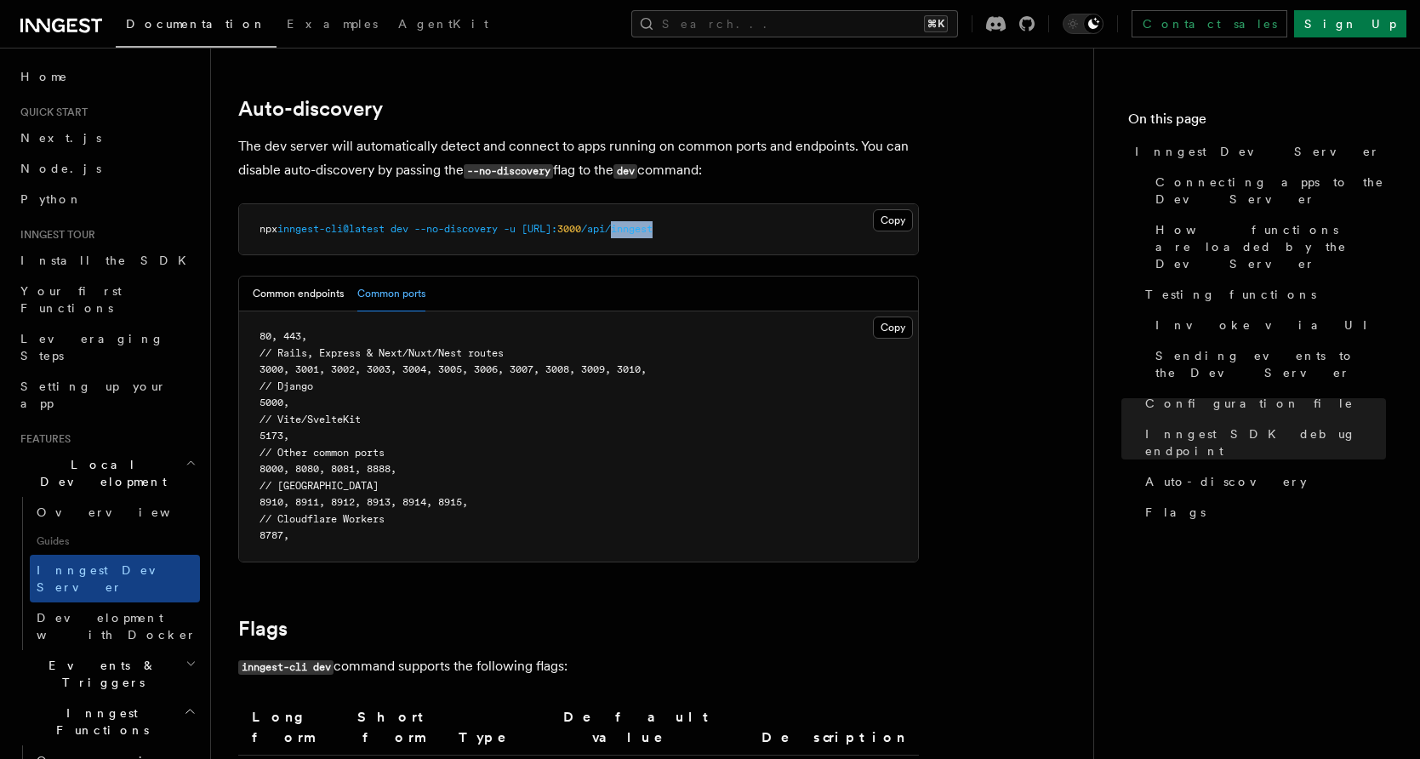
click at [652, 223] on span "/api/inngest" at bounding box center [616, 229] width 71 height 12
